Goal: Find specific page/section: Find specific page/section

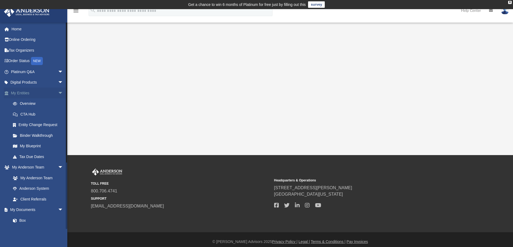
click at [58, 91] on span "arrow_drop_down" at bounding box center [63, 93] width 11 height 11
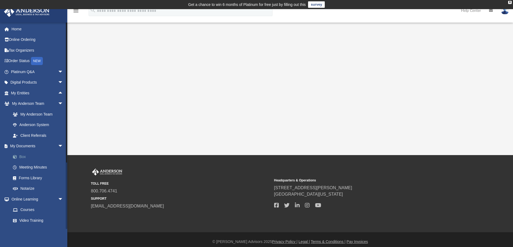
click at [24, 157] on link "Box" at bounding box center [40, 157] width 64 height 11
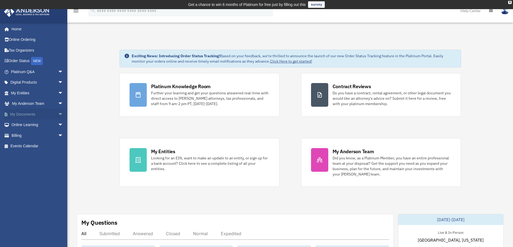
click at [52, 113] on link "My Documents arrow_drop_down" at bounding box center [38, 114] width 68 height 11
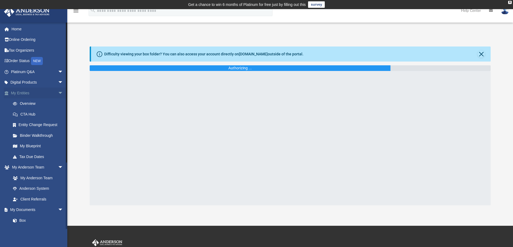
click at [58, 94] on span "arrow_drop_down" at bounding box center [63, 93] width 11 height 11
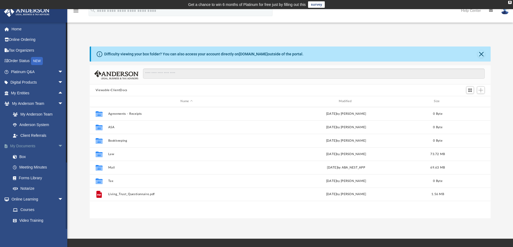
scroll to position [118, 397]
click at [58, 101] on span "arrow_drop_down" at bounding box center [63, 104] width 11 height 11
click at [58, 113] on span "arrow_drop_down" at bounding box center [63, 114] width 11 height 11
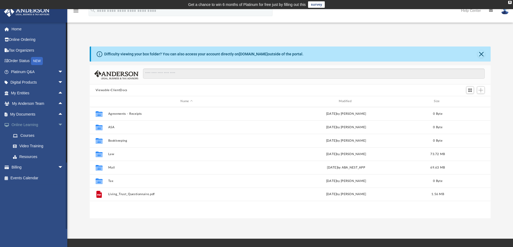
click at [58, 125] on span "arrow_drop_down" at bounding box center [63, 125] width 11 height 11
click at [39, 144] on link "Events Calendar" at bounding box center [38, 146] width 68 height 11
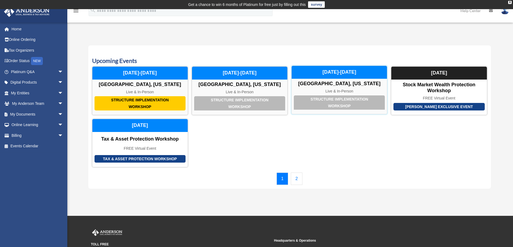
click at [368, 85] on div "[GEOGRAPHIC_DATA], [US_STATE]" at bounding box center [339, 84] width 95 height 6
